Goal: Task Accomplishment & Management: Manage account settings

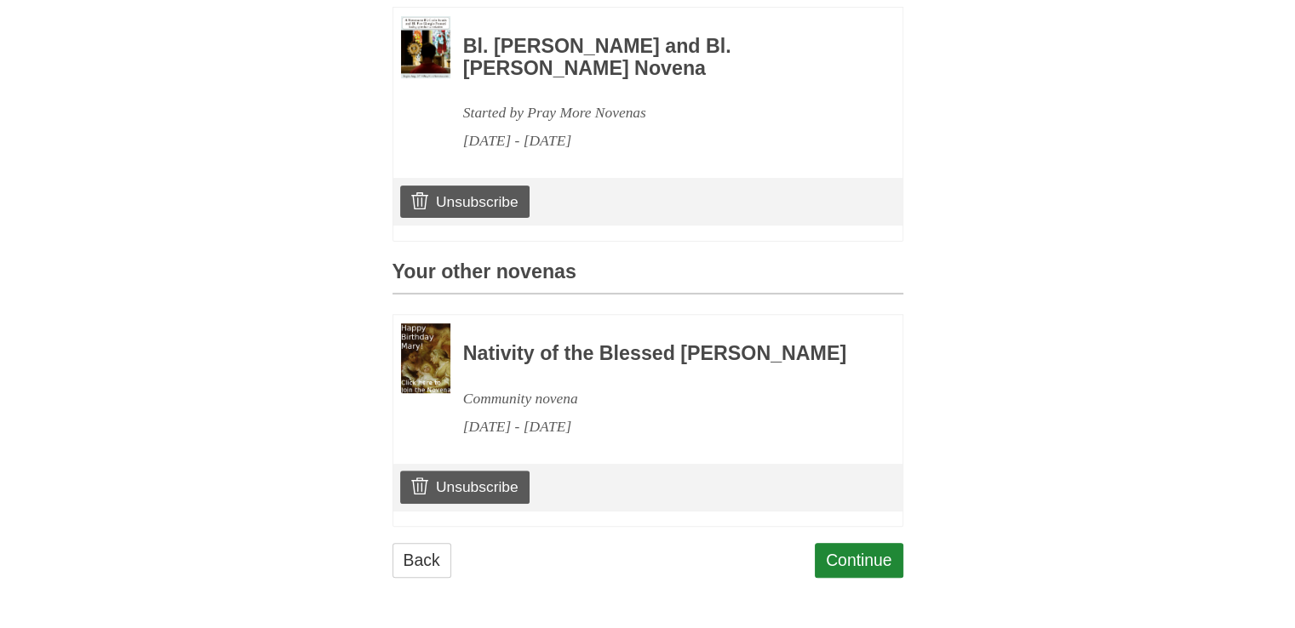
scroll to position [551, 0]
click at [474, 491] on link "Unsubscribe" at bounding box center [464, 487] width 129 height 32
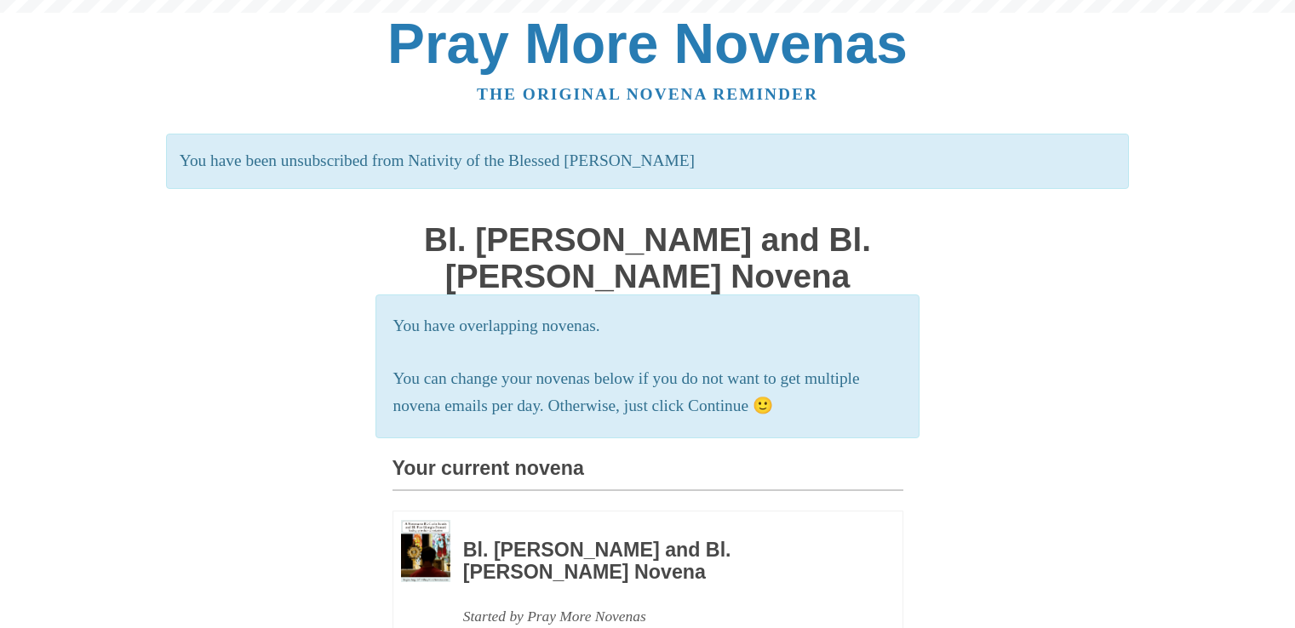
scroll to position [551, 0]
